Goal: Information Seeking & Learning: Find specific fact

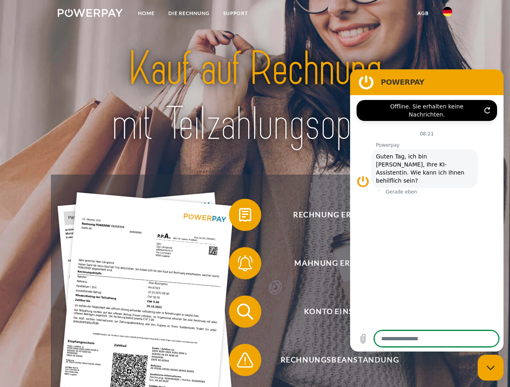
click at [90, 14] on img at bounding box center [90, 13] width 65 height 8
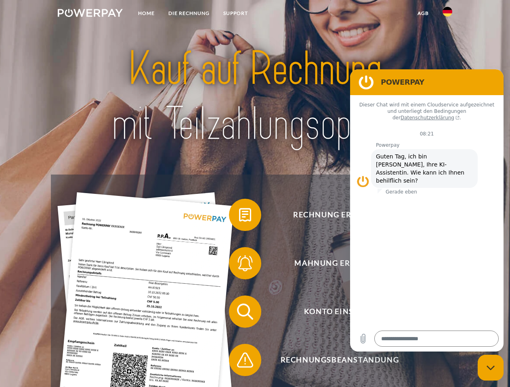
click at [447, 14] on img at bounding box center [447, 12] width 10 height 10
click at [422, 13] on link "agb" at bounding box center [422, 13] width 25 height 15
click at [239, 217] on span at bounding box center [233, 215] width 40 height 40
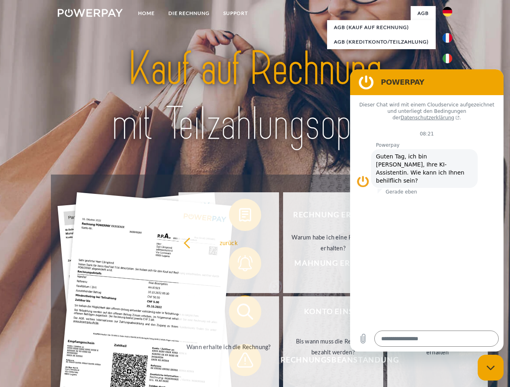
click at [239, 265] on div "Rechnung erhalten? Mahnung erhalten? Konto einsehen" at bounding box center [255, 336] width 408 height 323
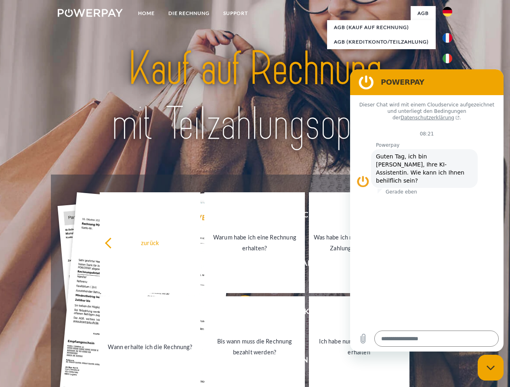
click at [239, 314] on link "Bis wann muss die Rechnung bezahlt werden?" at bounding box center [254, 347] width 100 height 101
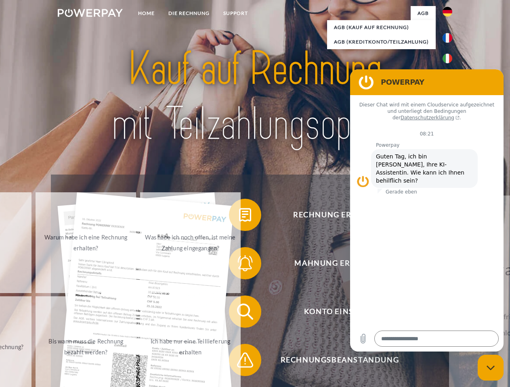
click at [239, 362] on span at bounding box center [233, 360] width 40 height 40
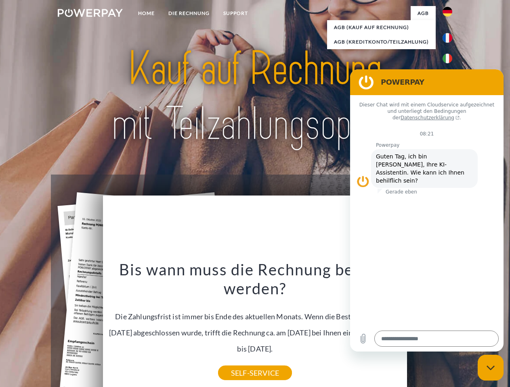
click at [490, 368] on icon "Messaging-Fenster schließen" at bounding box center [490, 368] width 8 height 5
type textarea "*"
